Goal: Information Seeking & Learning: Learn about a topic

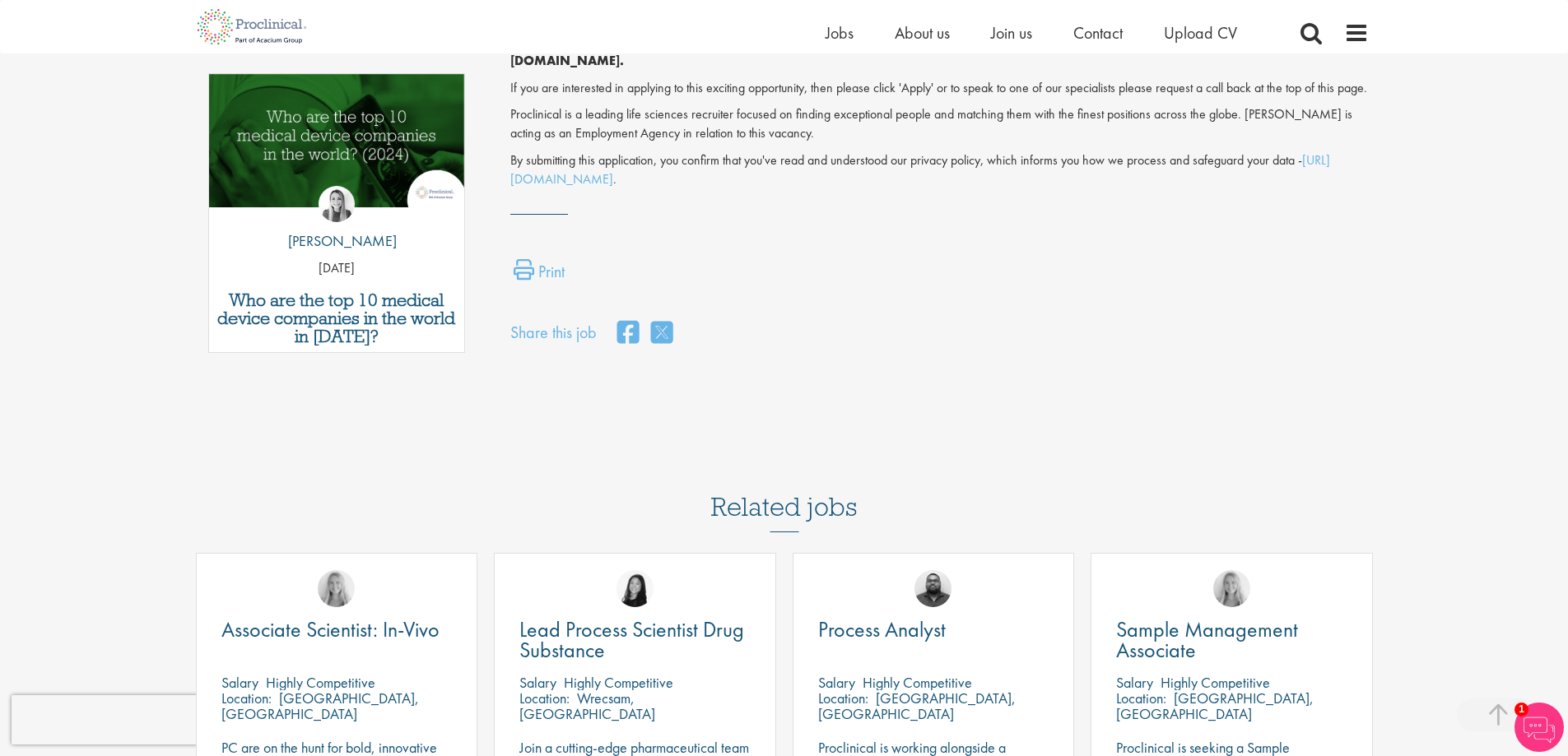
scroll to position [823, 0]
click at [711, 176] on link "[URL][DOMAIN_NAME]" at bounding box center [920, 168] width 820 height 36
